Goal: Navigation & Orientation: Find specific page/section

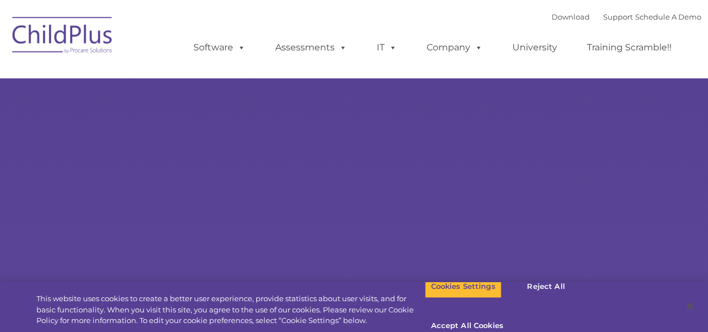
select select "MEDIUM"
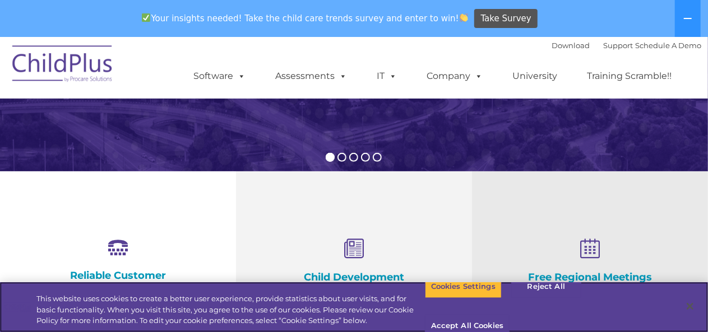
scroll to position [322, 0]
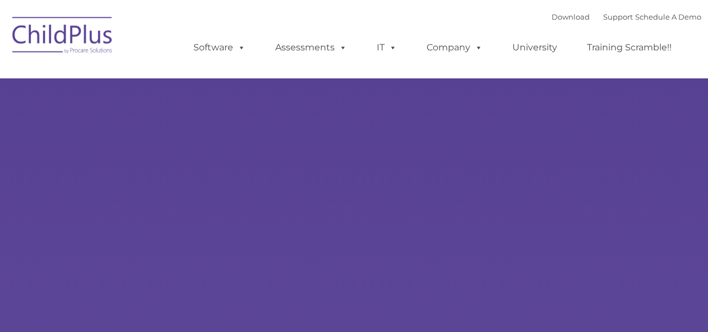
type input ""
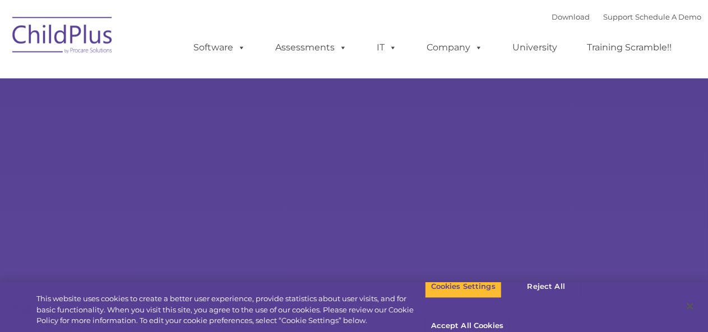
select select "MEDIUM"
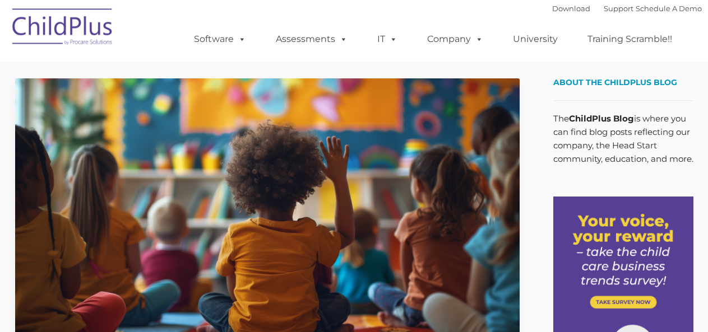
type input ""
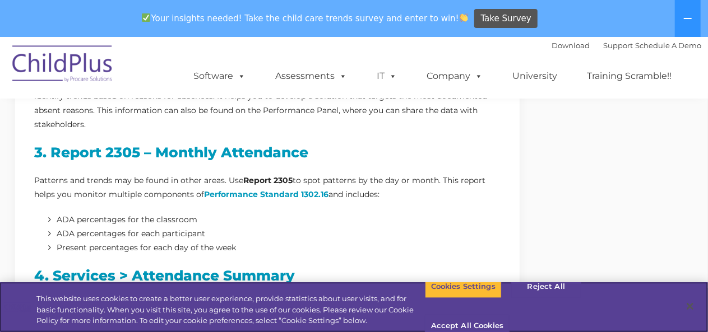
scroll to position [651, 0]
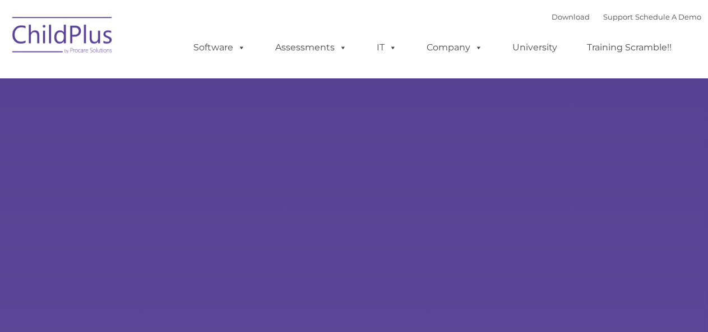
type input ""
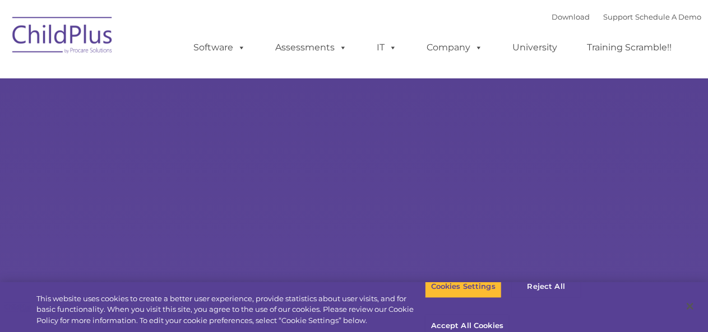
select select "MEDIUM"
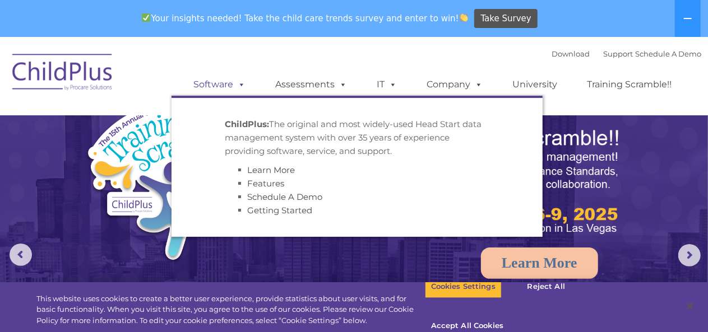
click at [243, 83] on span at bounding box center [240, 84] width 12 height 11
